Goal: Information Seeking & Learning: Learn about a topic

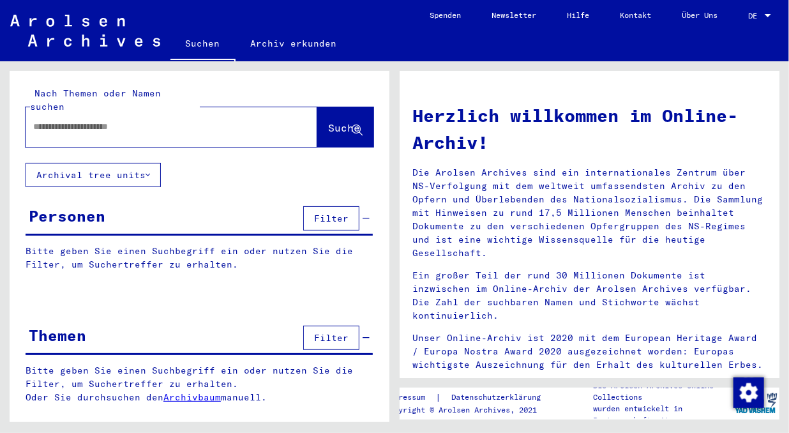
scroll to position [4, 0]
click at [202, 403] on link "Archivbaum" at bounding box center [191, 396] width 57 height 11
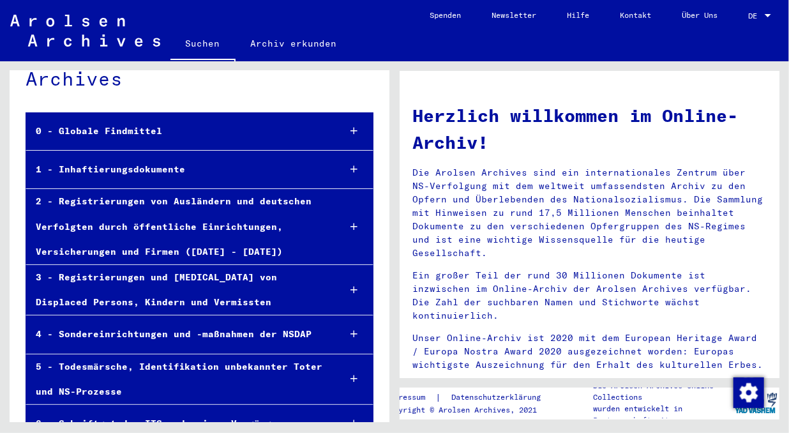
scroll to position [38, 0]
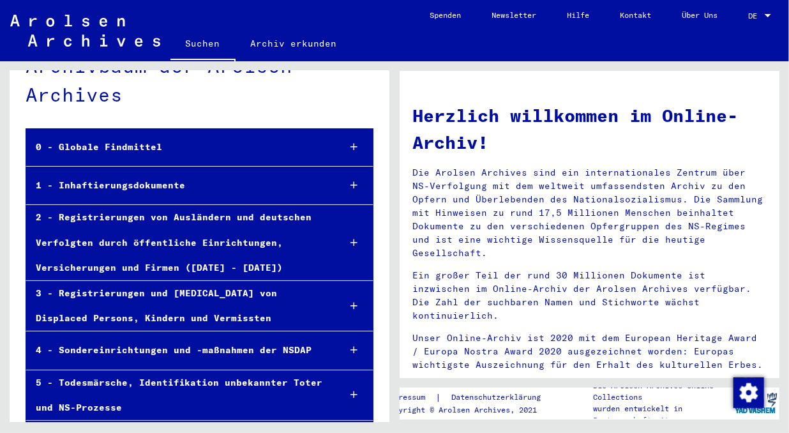
click at [350, 189] on icon at bounding box center [353, 185] width 7 height 9
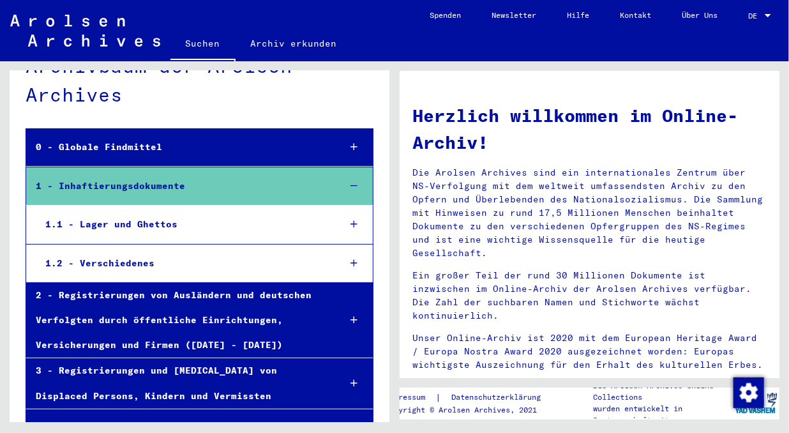
click at [350, 228] on icon at bounding box center [353, 223] width 7 height 9
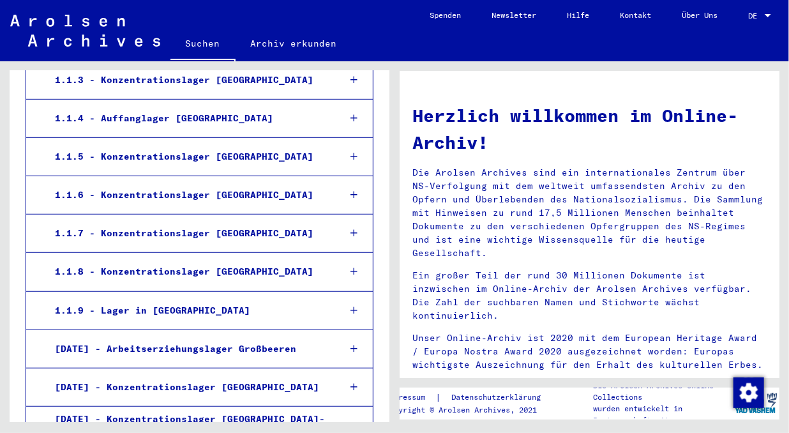
scroll to position [400, 0]
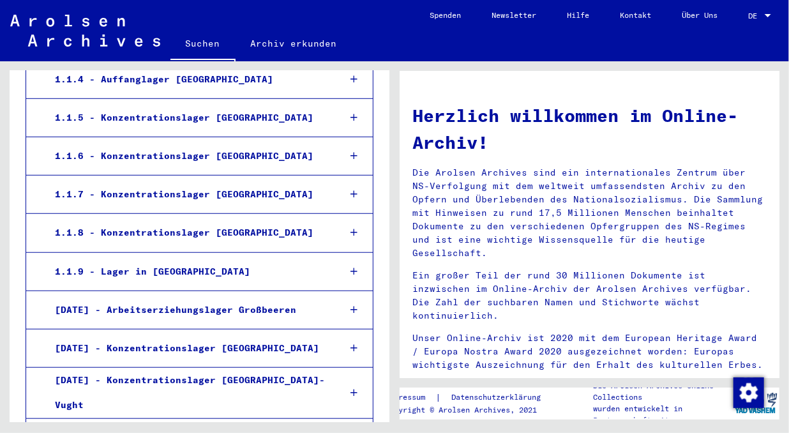
click at [343, 160] on div at bounding box center [354, 156] width 38 height 38
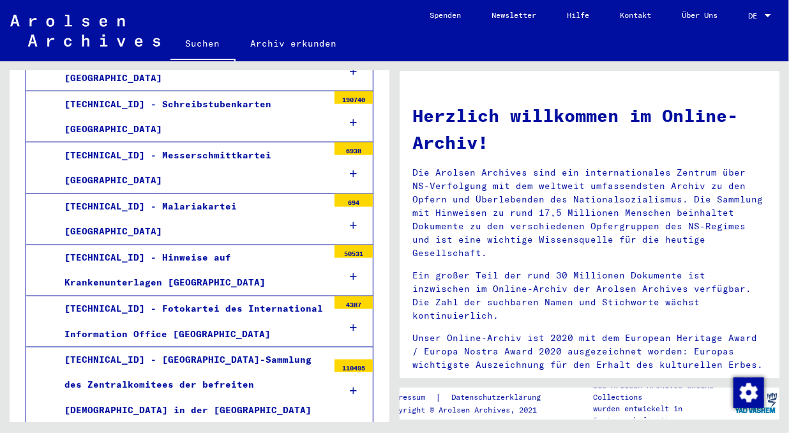
scroll to position [750, 0]
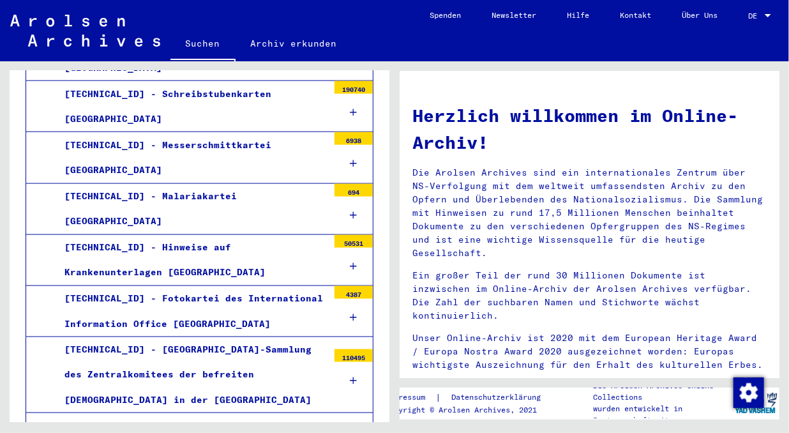
click at [267, 113] on div "[TECHNICAL_ID] - Schreibstubenkarten [GEOGRAPHIC_DATA]" at bounding box center [191, 107] width 273 height 50
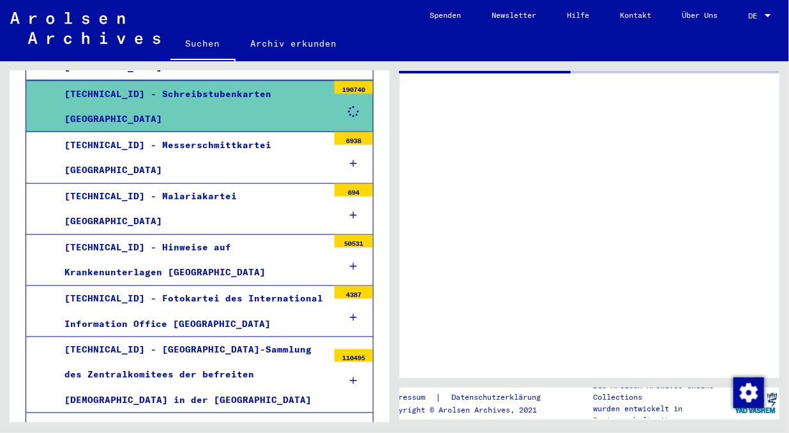
scroll to position [750, 0]
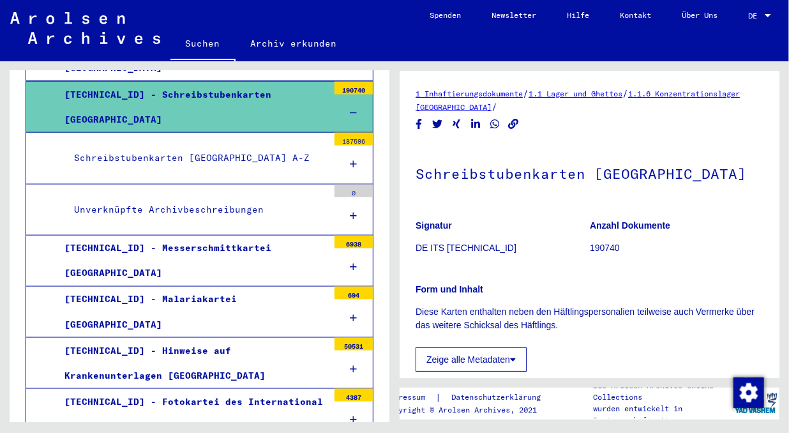
click at [240, 216] on div "Unverknüpfte Archivbeschreibungen" at bounding box center [195, 209] width 263 height 25
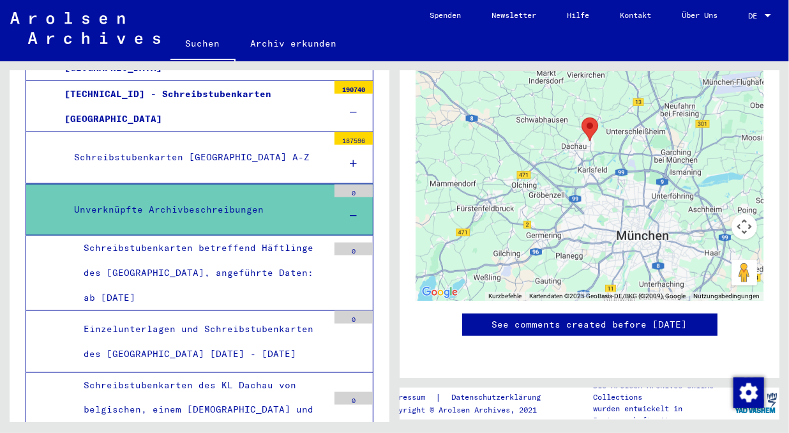
scroll to position [310, 0]
click at [271, 161] on div "Schreibstubenkarten [GEOGRAPHIC_DATA] A-Z" at bounding box center [195, 157] width 263 height 25
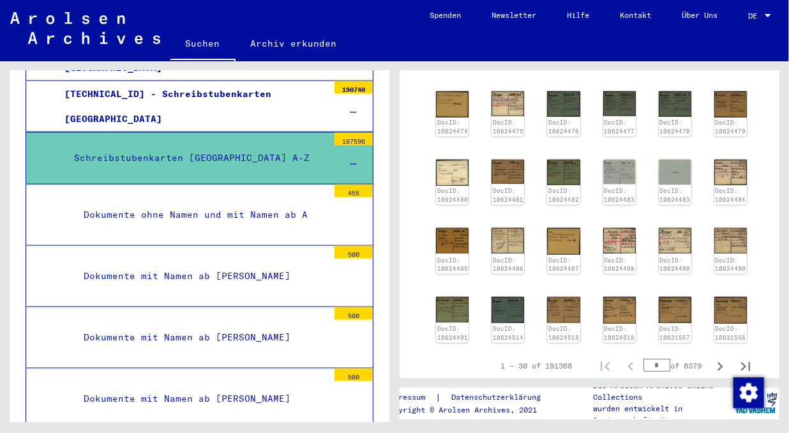
scroll to position [418, 0]
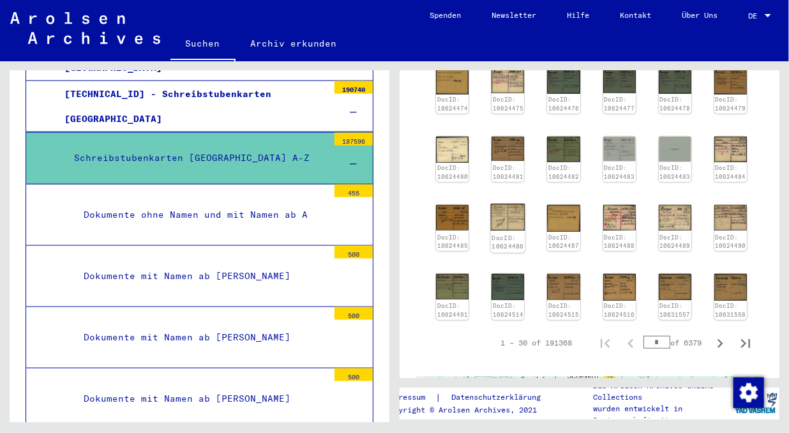
click at [518, 222] on img at bounding box center [508, 217] width 34 height 27
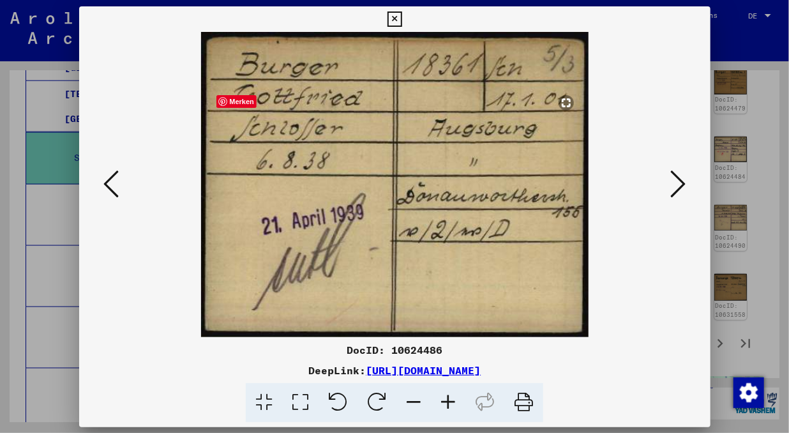
click at [518, 222] on img at bounding box center [394, 184] width 544 height 305
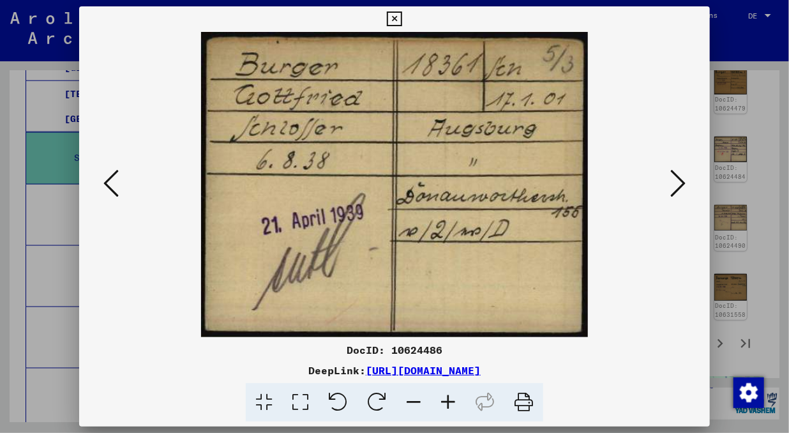
click at [672, 181] on icon at bounding box center [677, 183] width 15 height 31
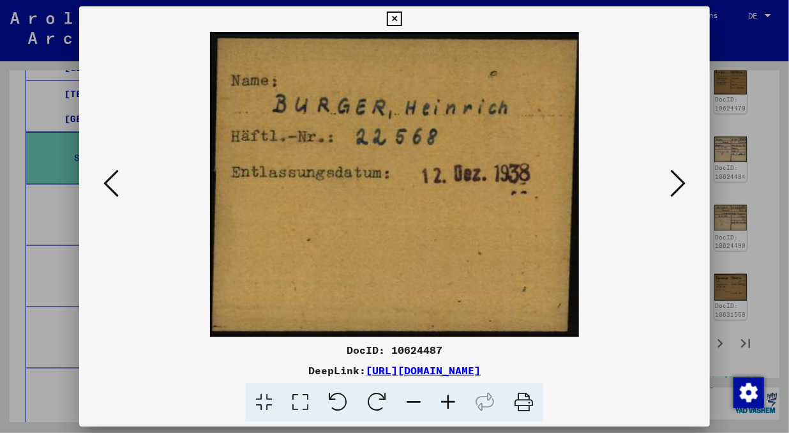
click at [672, 181] on icon at bounding box center [677, 183] width 15 height 31
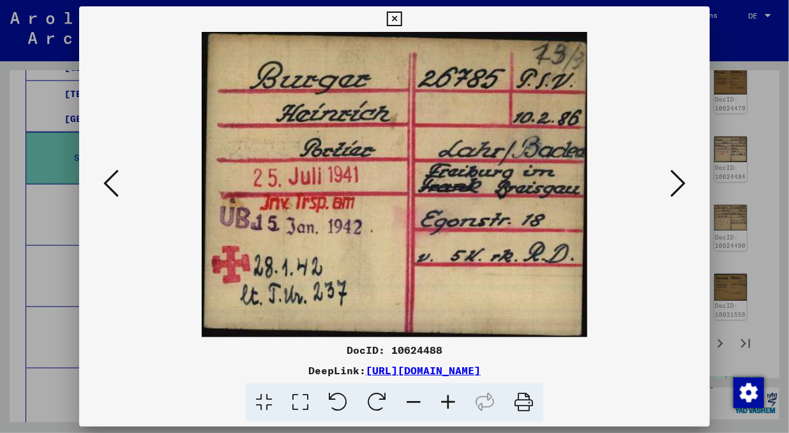
click at [672, 181] on icon at bounding box center [677, 183] width 15 height 31
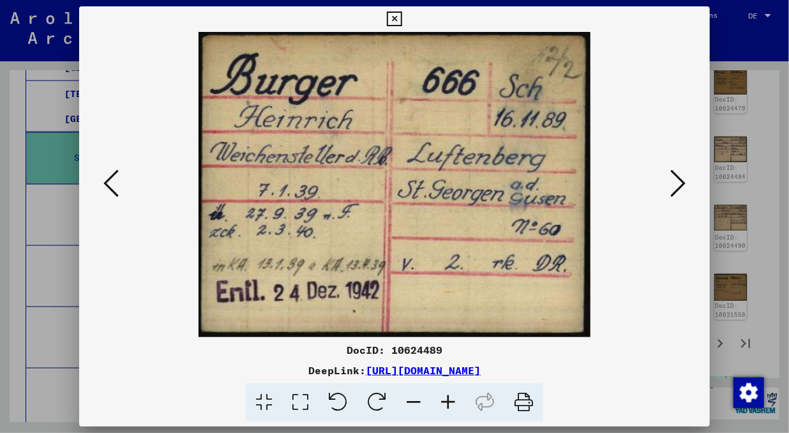
click at [672, 181] on icon at bounding box center [677, 183] width 15 height 31
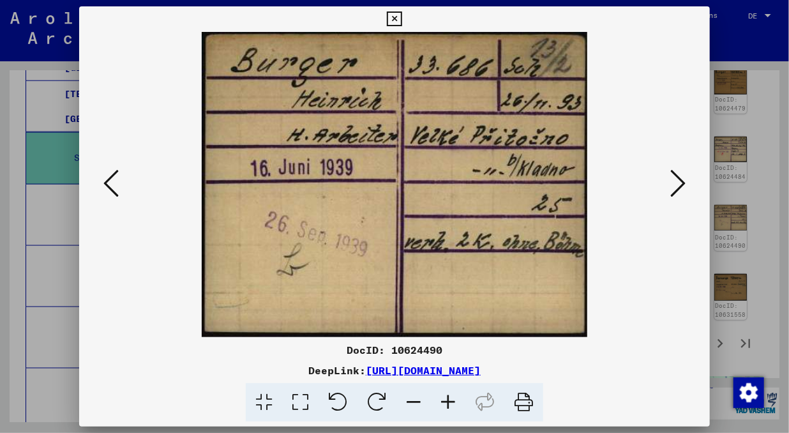
click at [672, 181] on icon at bounding box center [677, 183] width 15 height 31
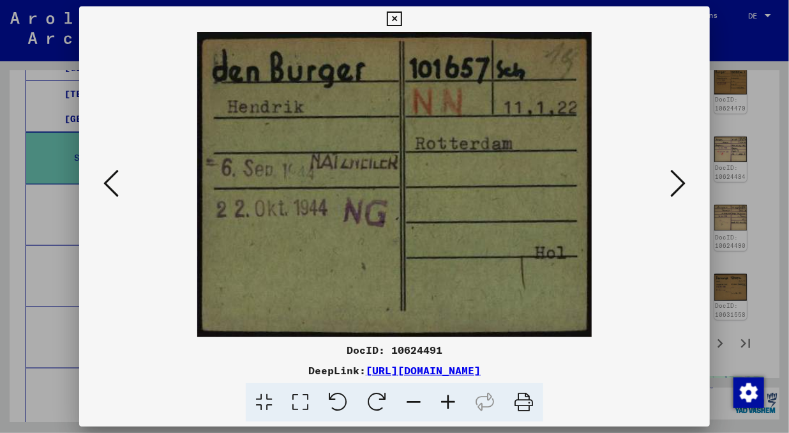
click at [672, 181] on icon at bounding box center [677, 183] width 15 height 31
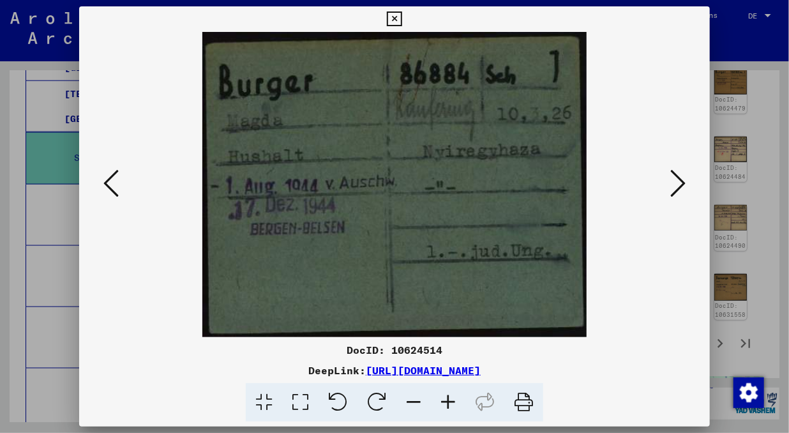
click at [672, 181] on icon at bounding box center [677, 183] width 15 height 31
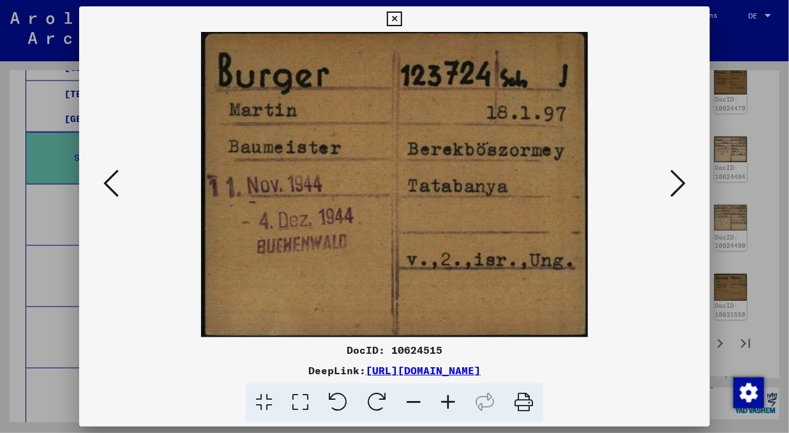
click at [672, 181] on icon at bounding box center [677, 183] width 15 height 31
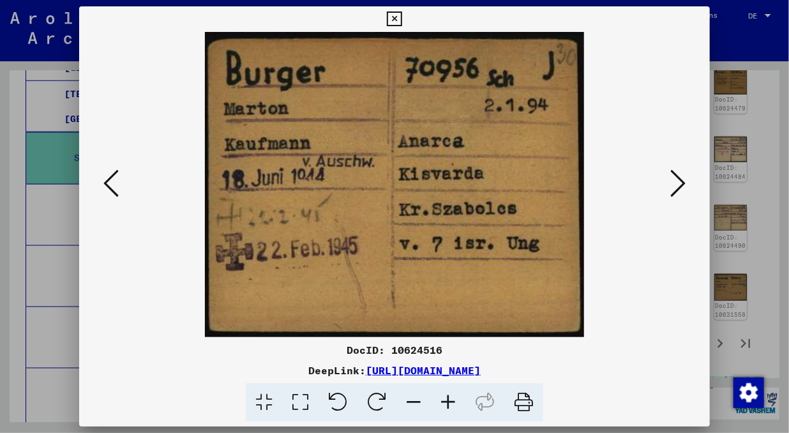
click at [672, 181] on icon at bounding box center [677, 183] width 15 height 31
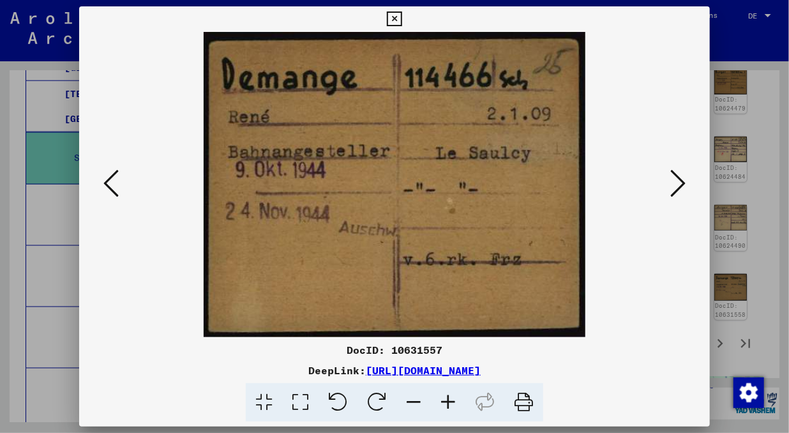
click at [672, 181] on icon at bounding box center [677, 183] width 15 height 31
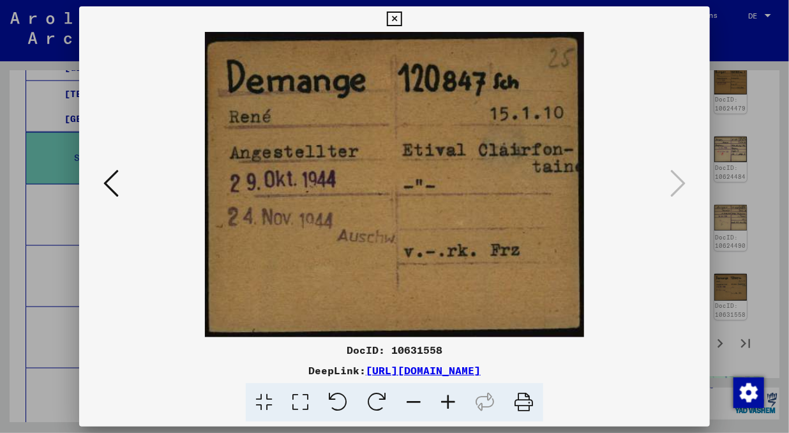
click at [391, 11] on icon at bounding box center [394, 18] width 15 height 15
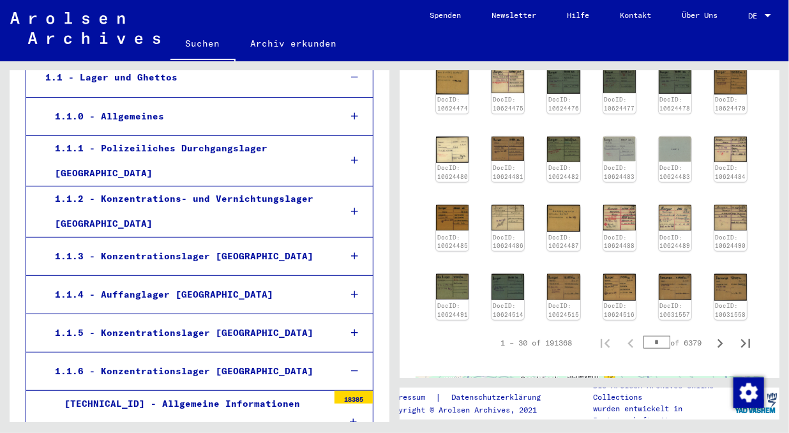
scroll to position [208, 0]
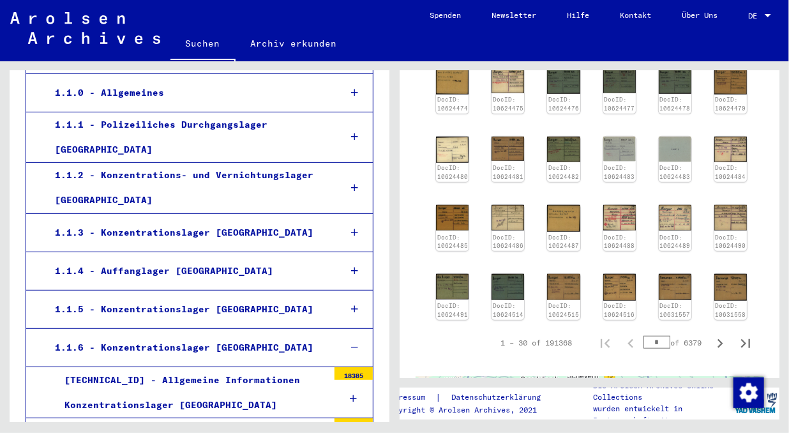
click at [351, 192] on icon at bounding box center [354, 187] width 7 height 9
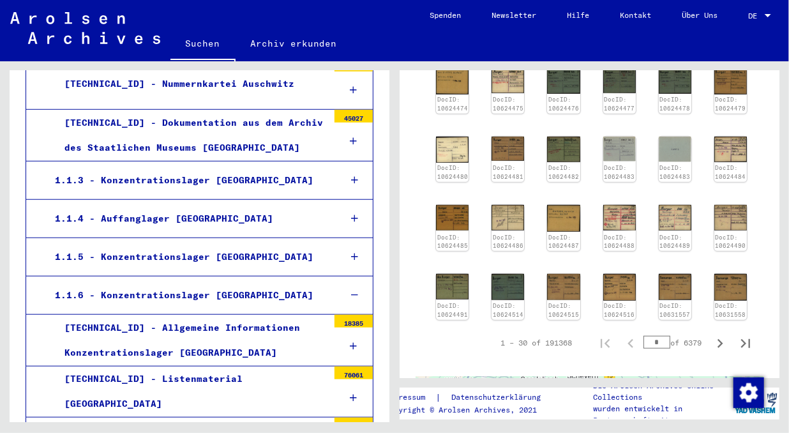
scroll to position [323, 0]
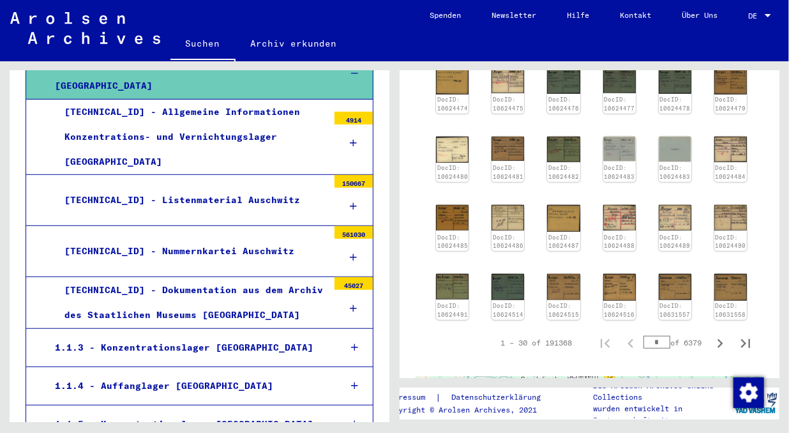
click at [350, 211] on icon at bounding box center [353, 206] width 7 height 9
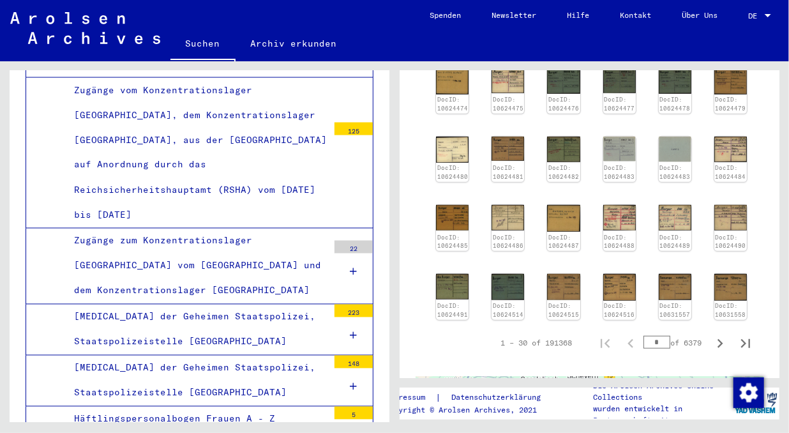
scroll to position [1070, 0]
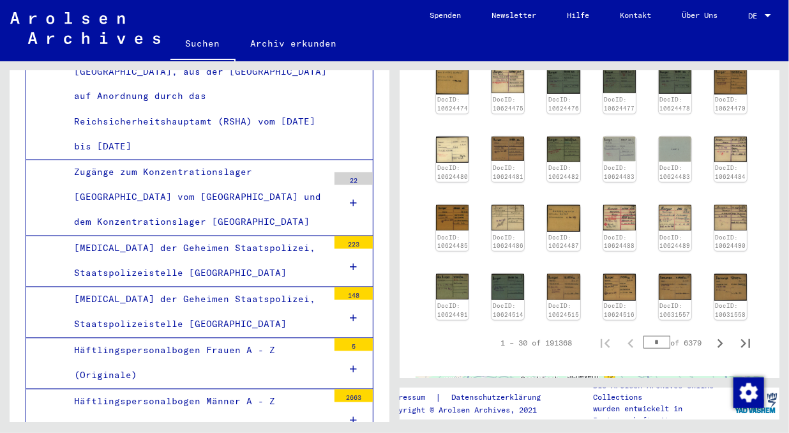
click at [337, 249] on div at bounding box center [353, 268] width 38 height 38
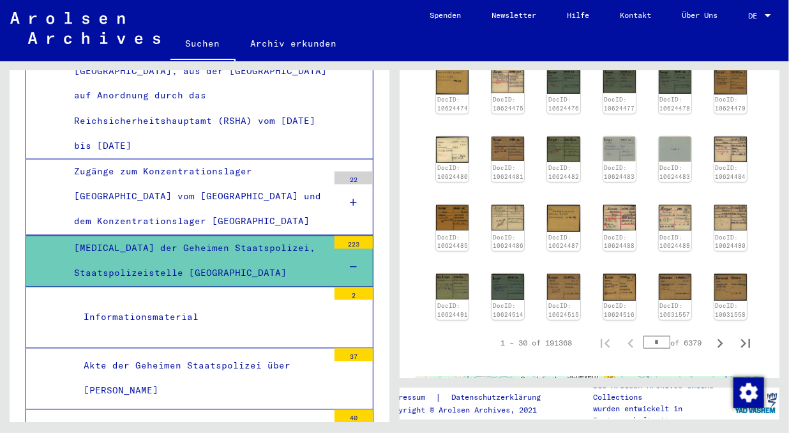
click at [249, 353] on div "Akte der Geheimen Staatspolizei über [PERSON_NAME]" at bounding box center [201, 378] width 254 height 50
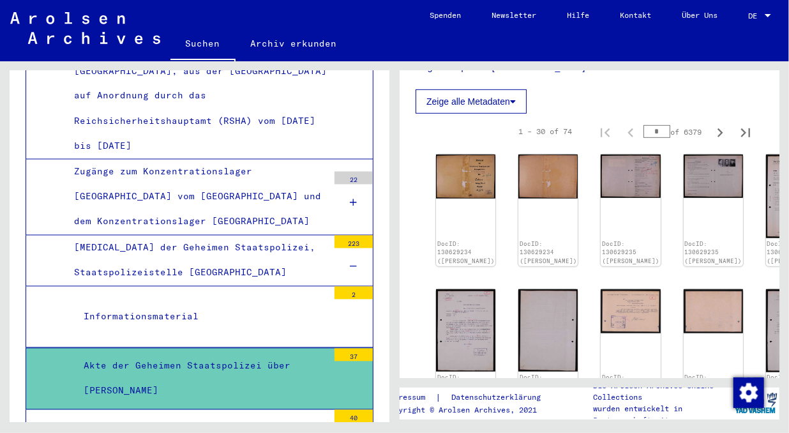
scroll to position [356, 0]
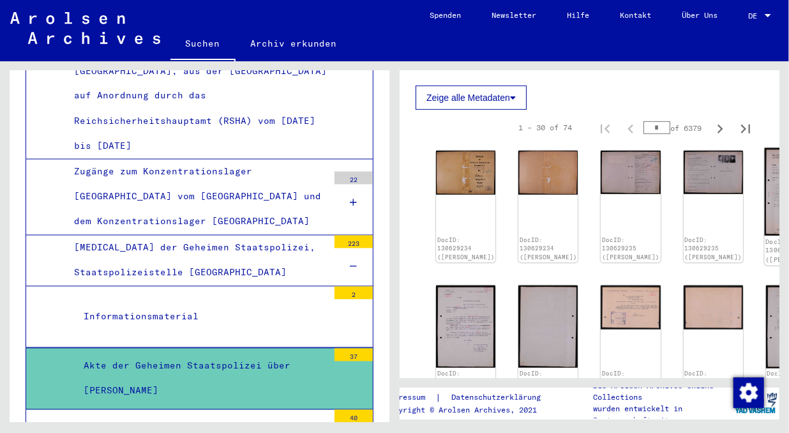
click at [764, 181] on img at bounding box center [795, 192] width 63 height 88
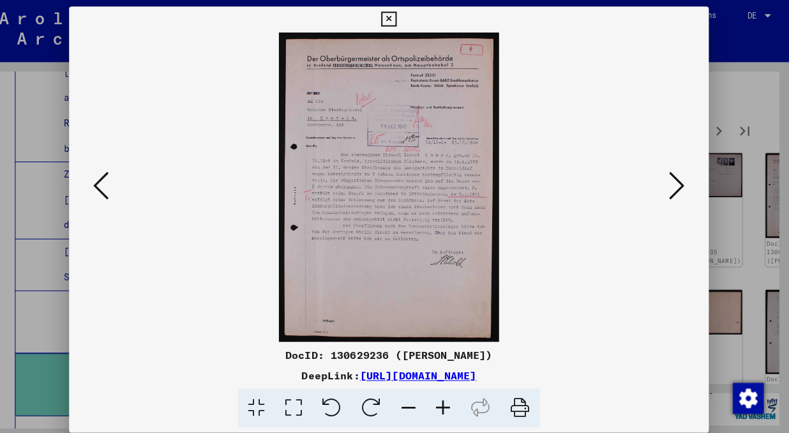
click at [670, 191] on icon at bounding box center [677, 183] width 15 height 31
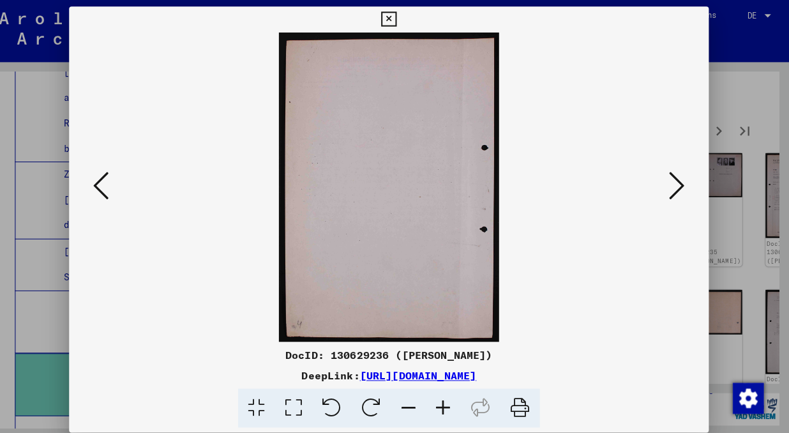
click at [670, 185] on icon at bounding box center [677, 183] width 15 height 31
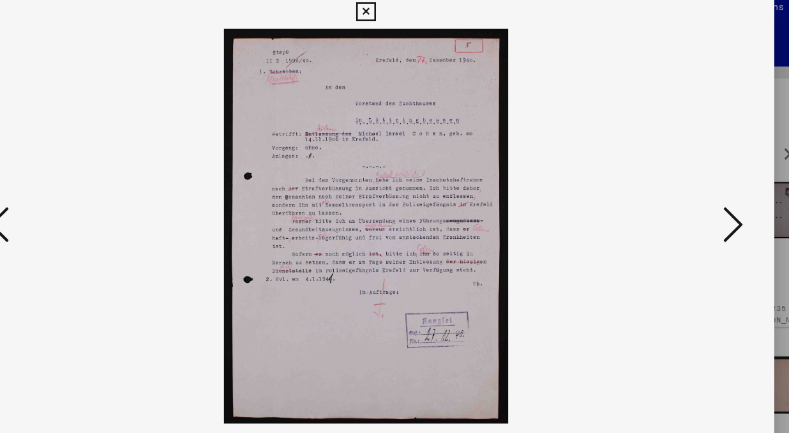
click at [670, 182] on icon at bounding box center [677, 183] width 15 height 31
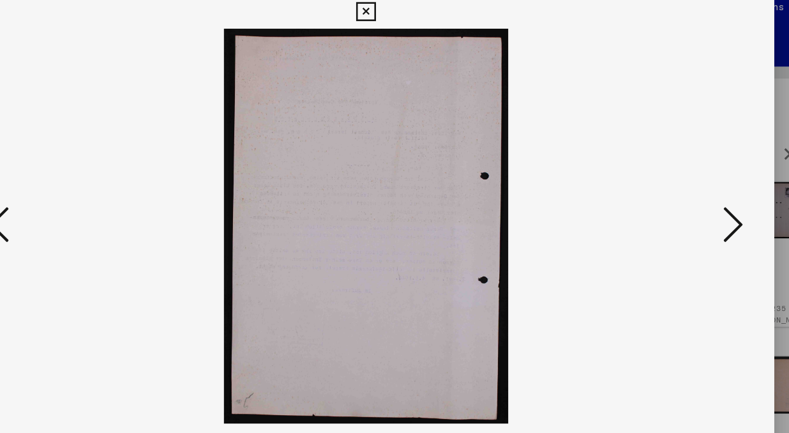
click at [670, 188] on icon at bounding box center [677, 183] width 15 height 31
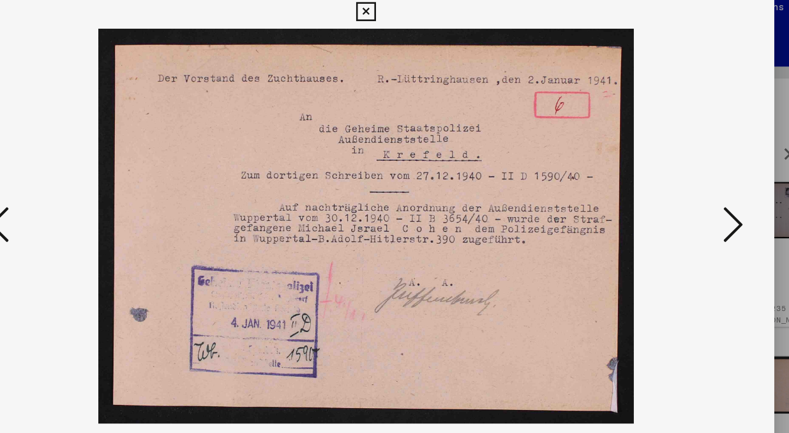
click at [672, 185] on icon at bounding box center [677, 183] width 15 height 31
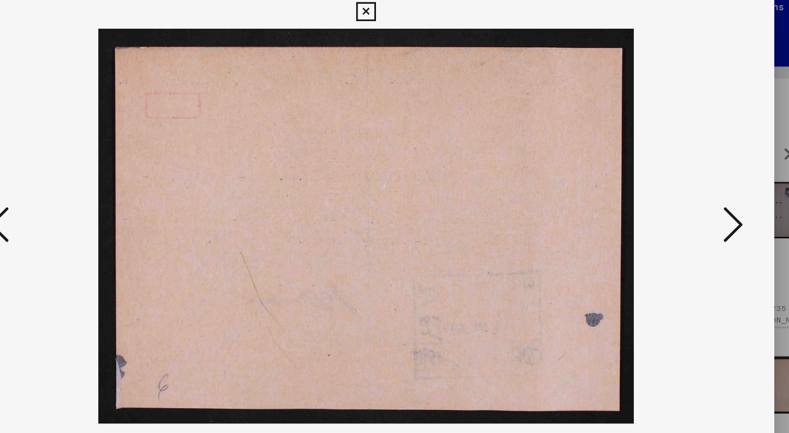
click at [672, 183] on icon at bounding box center [677, 183] width 15 height 31
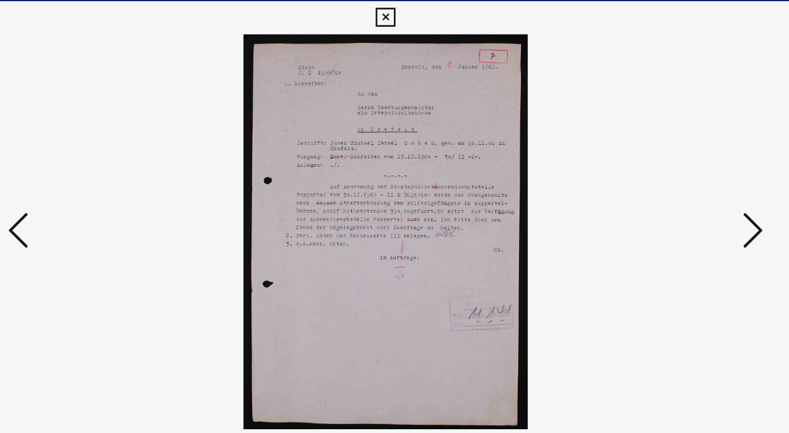
click at [390, 13] on icon at bounding box center [394, 18] width 15 height 15
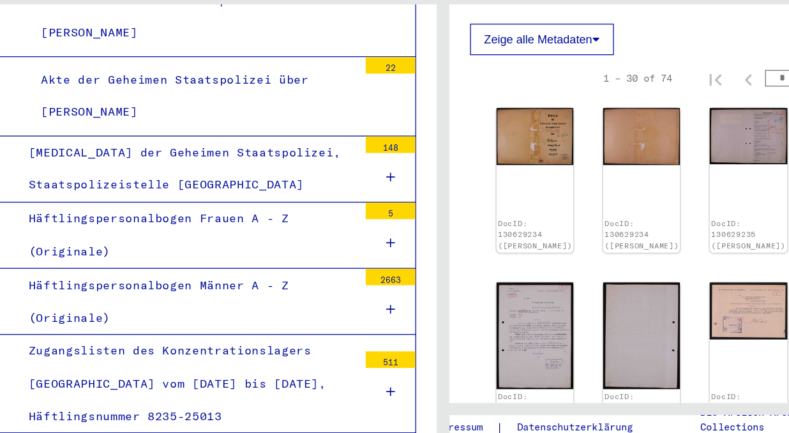
scroll to position [1586, 0]
